Goal: Task Accomplishment & Management: Manage account settings

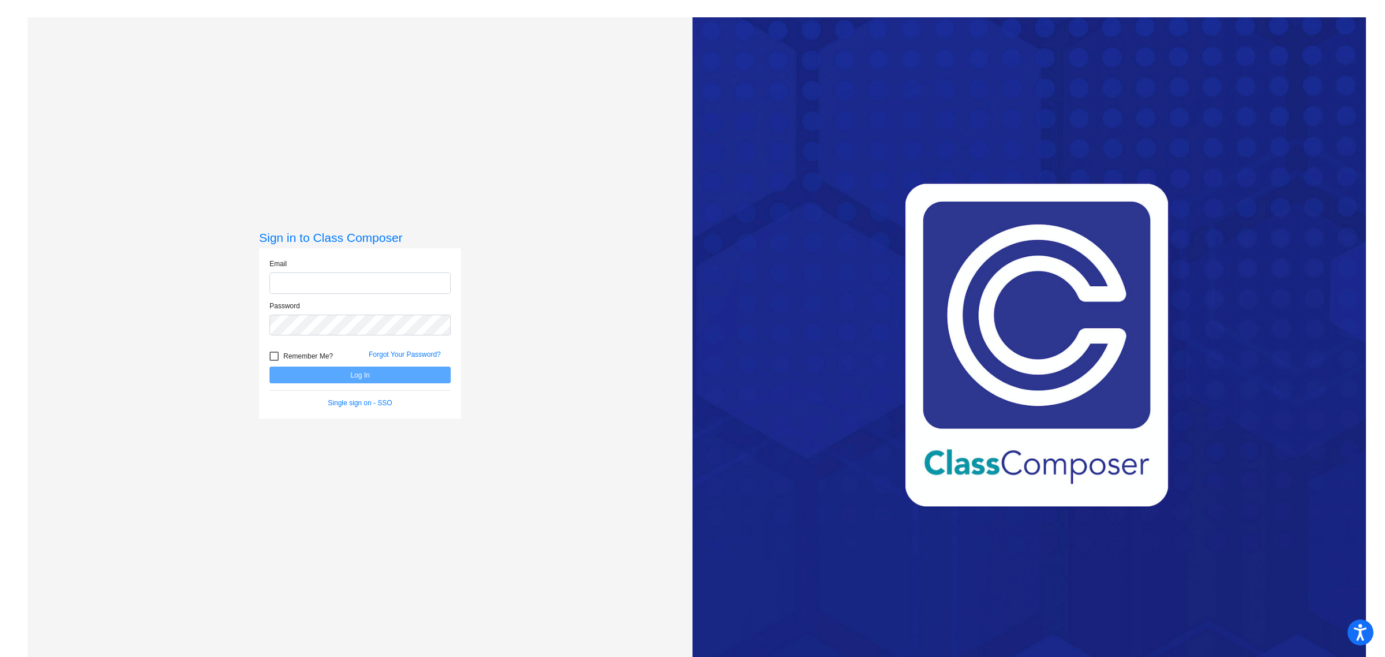
type input "[EMAIL_ADDRESS][DOMAIN_NAME]"
click at [353, 376] on button "Log In" at bounding box center [360, 375] width 181 height 17
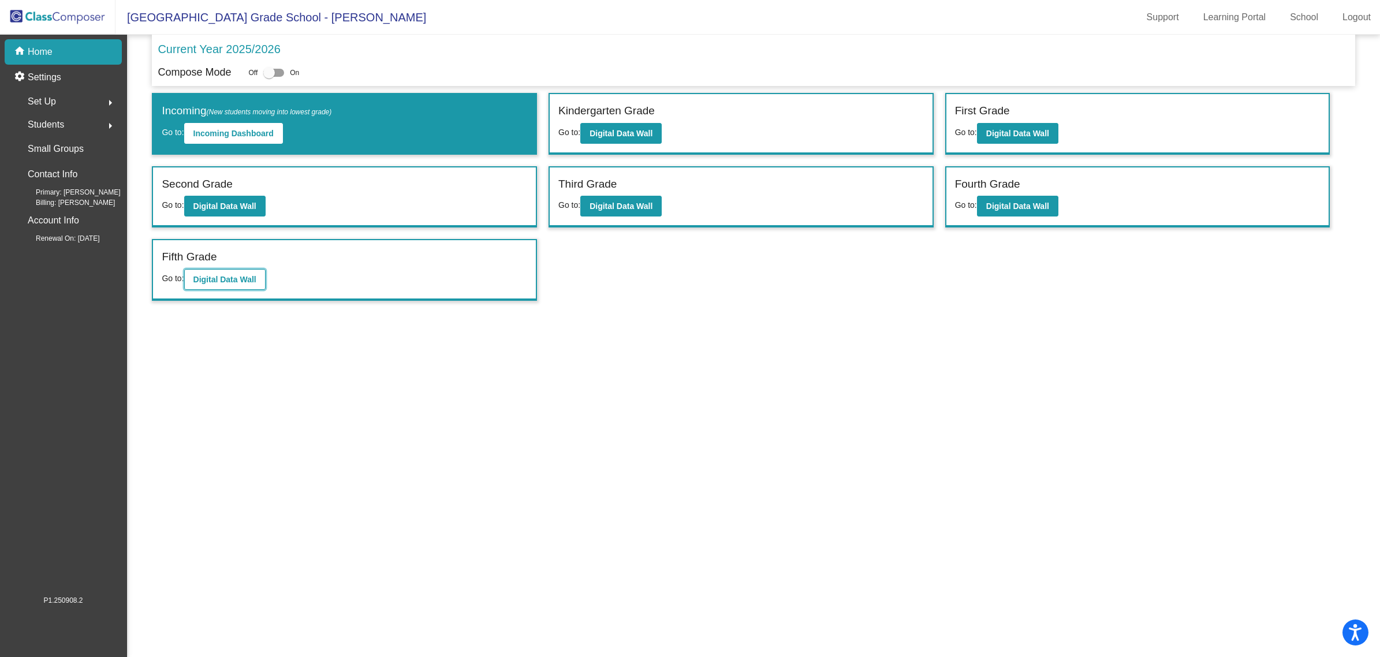
click at [232, 275] on b "Digital Data Wall" at bounding box center [224, 279] width 63 height 9
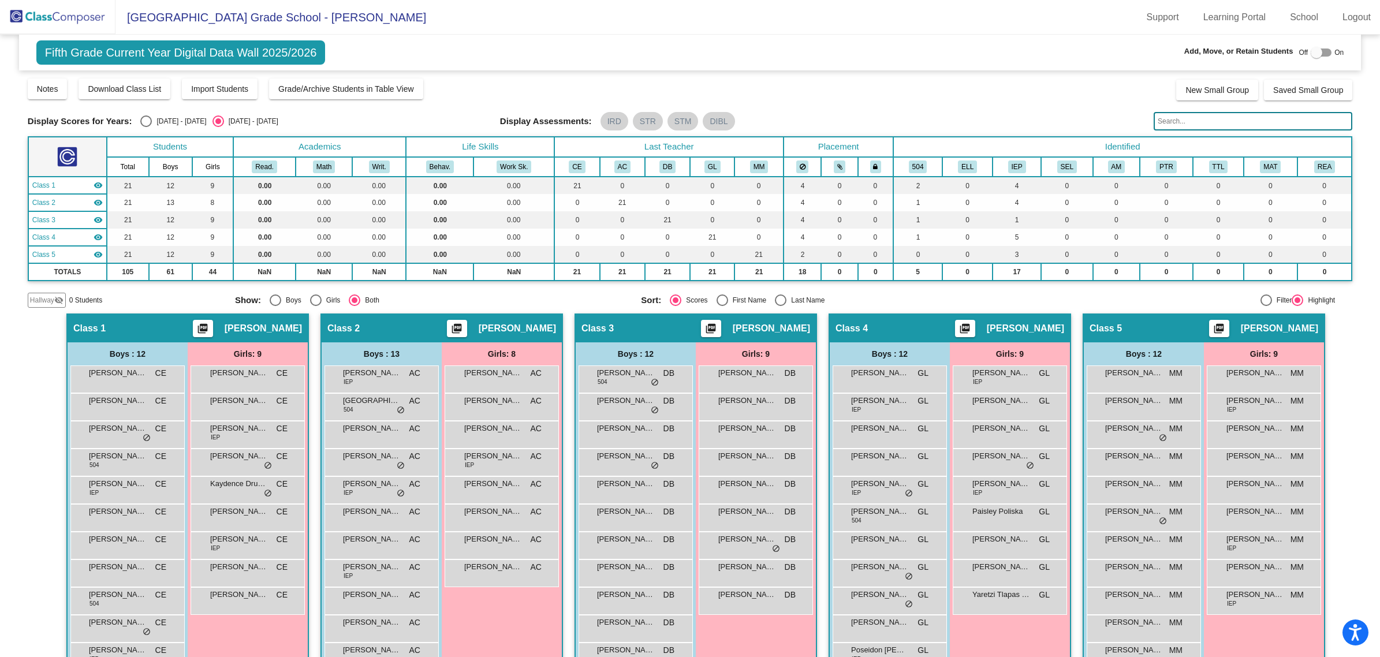
click at [44, 295] on span "Hallway" at bounding box center [42, 300] width 24 height 10
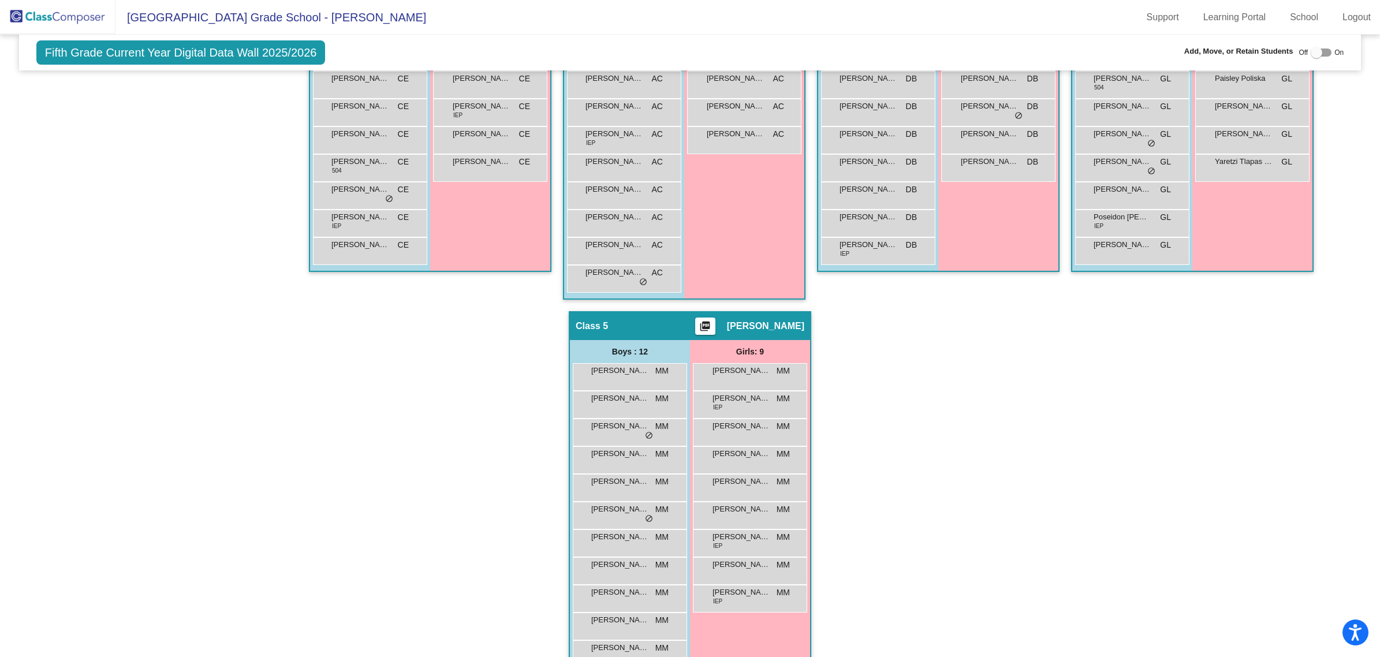
scroll to position [486, 0]
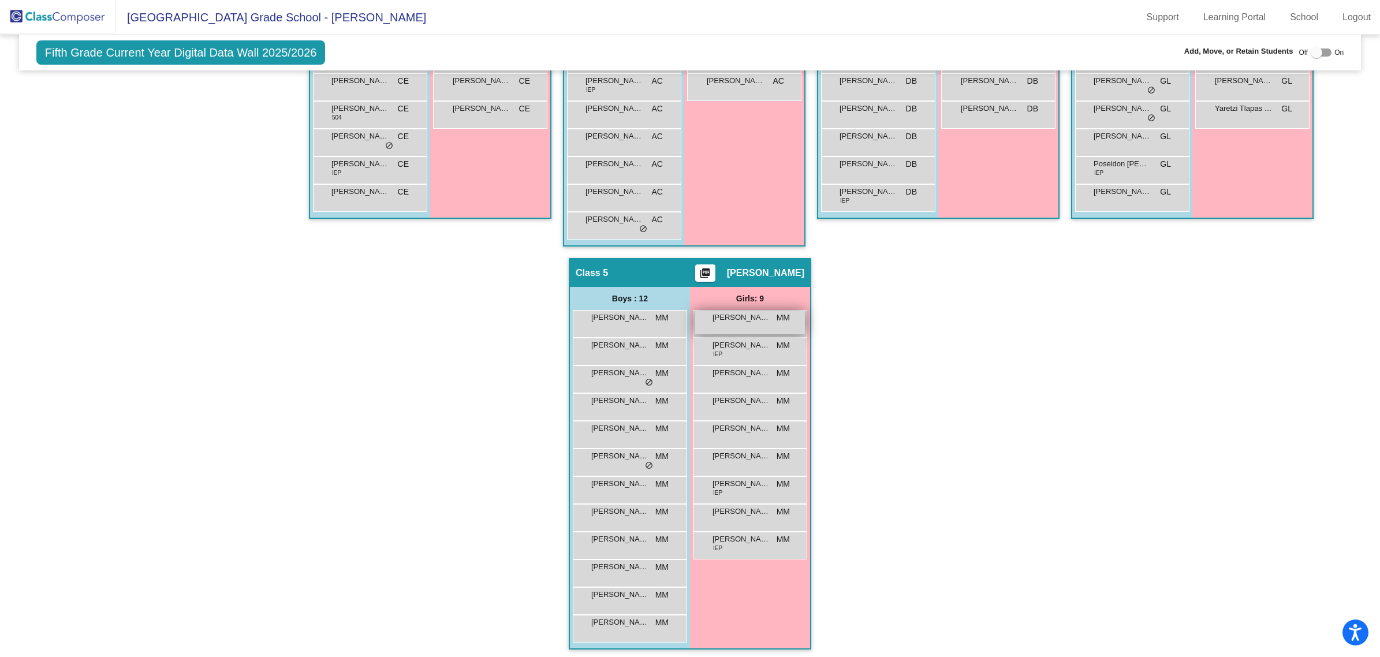
click at [746, 327] on div "[PERSON_NAME] MM lock do_not_disturb_alt" at bounding box center [749, 323] width 110 height 24
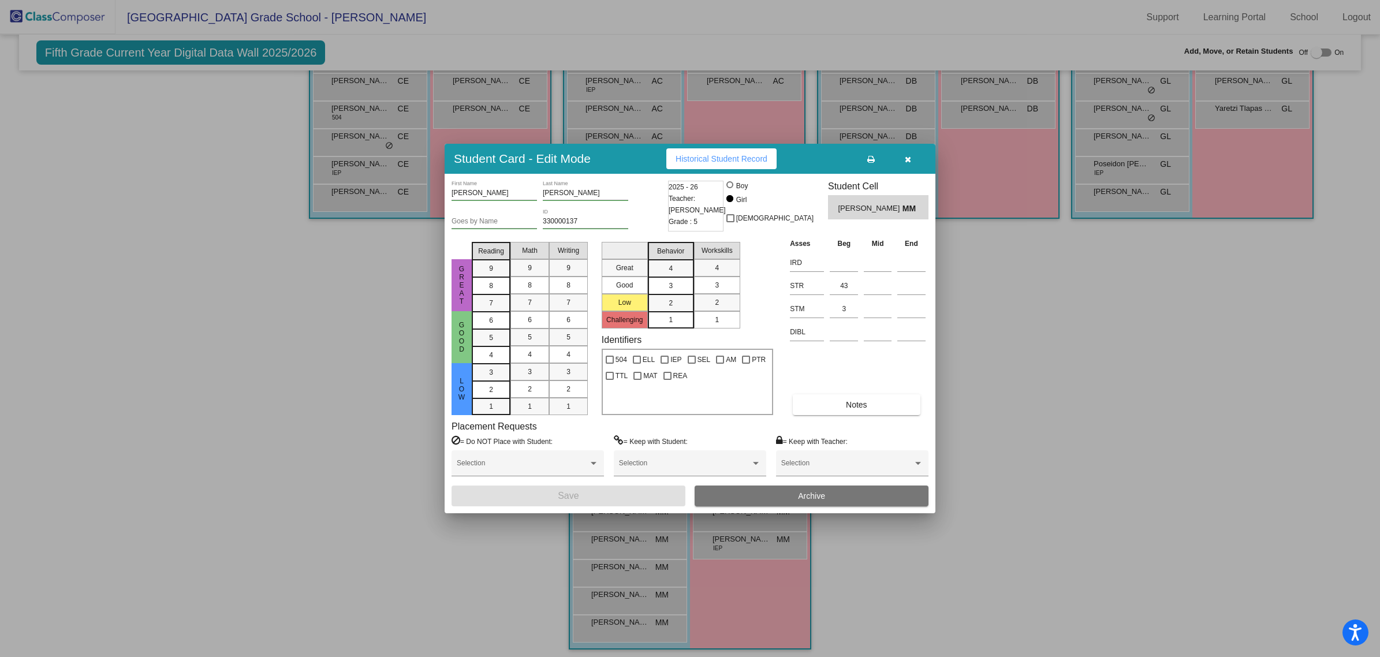
click at [832, 495] on button "Archive" at bounding box center [811, 495] width 234 height 21
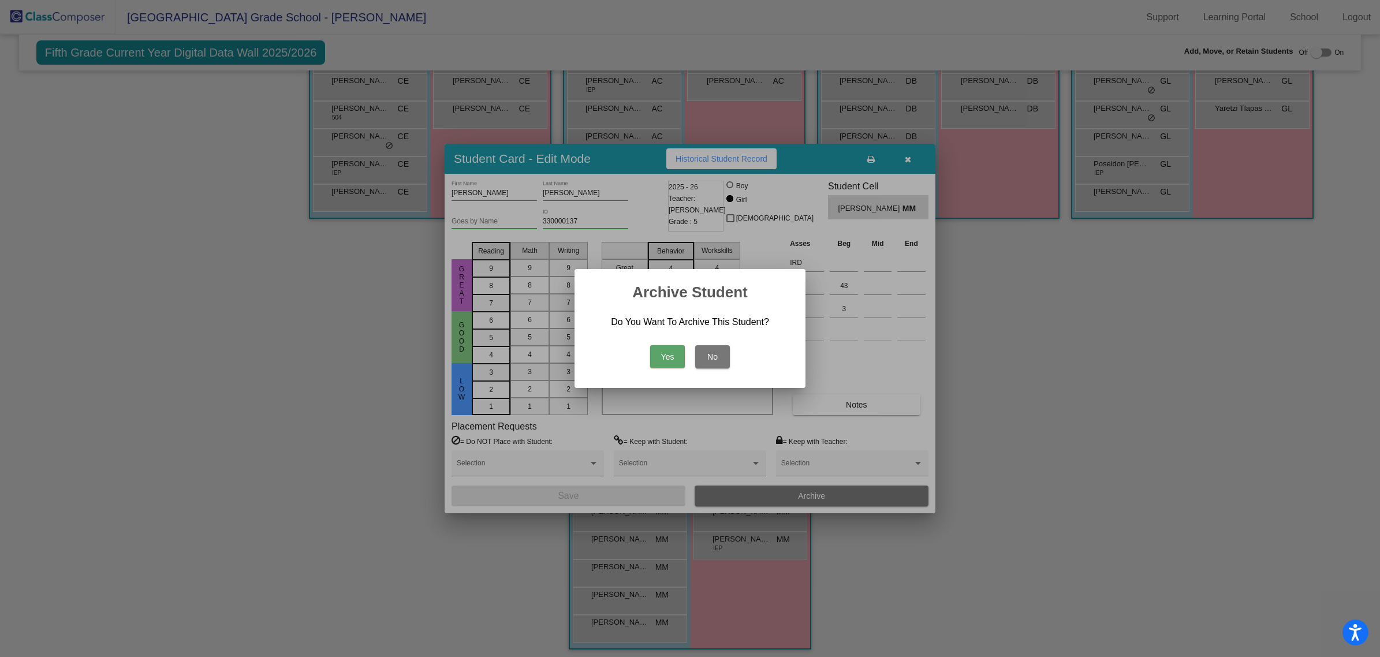
click at [677, 365] on button "Yes" at bounding box center [667, 356] width 35 height 23
